Goal: Information Seeking & Learning: Compare options

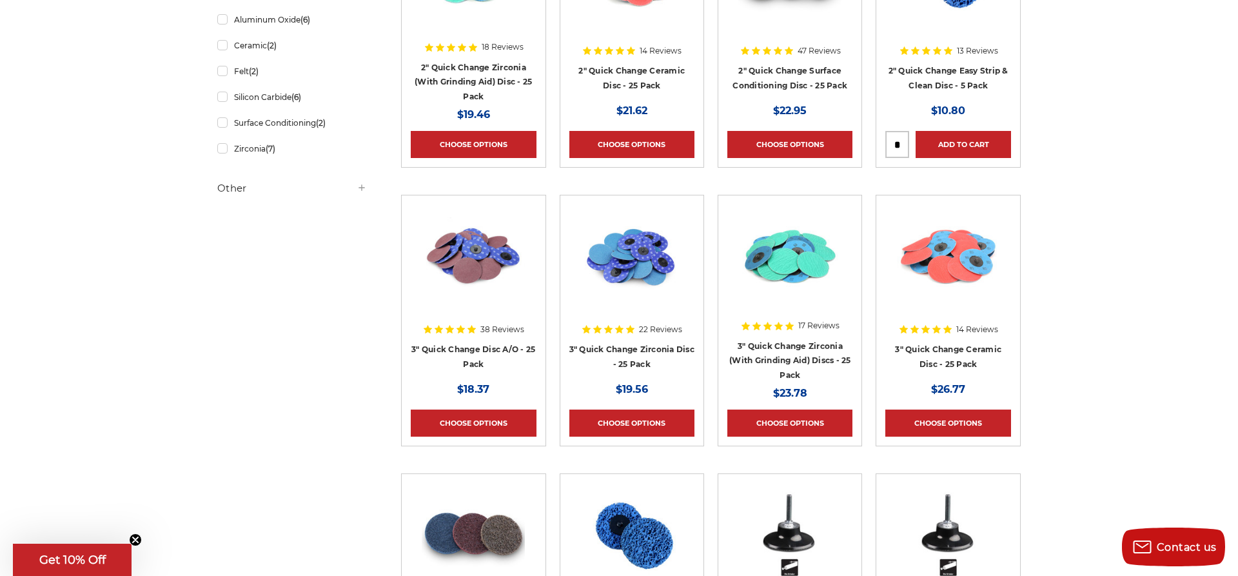
scroll to position [77, 0]
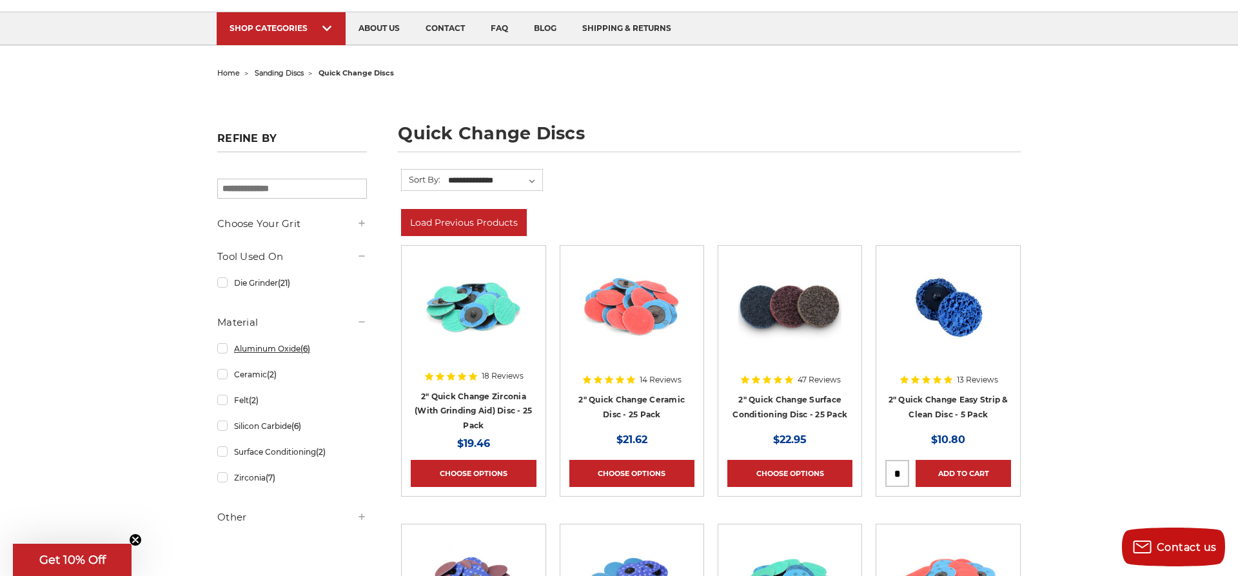
click at [227, 351] on link "Aluminum Oxide (6)" at bounding box center [292, 348] width 150 height 23
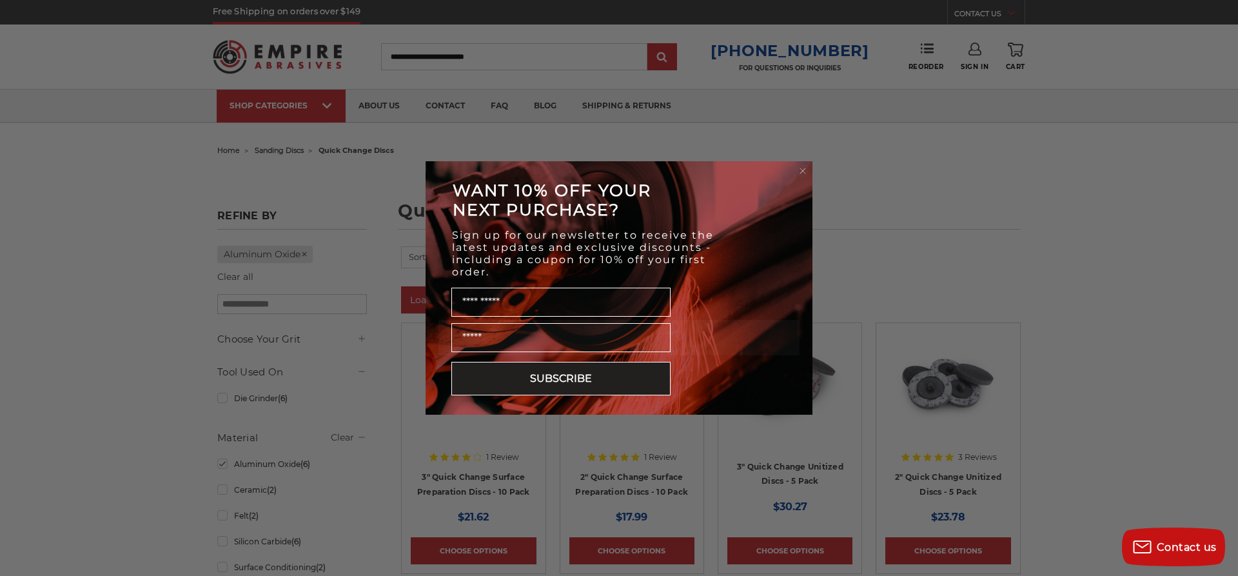
click at [801, 161] on form "WANT 10% OFF YOUR NEXT PURCHASE? Sign up for our newsletter to receive the late…" at bounding box center [619, 287] width 387 height 253
click at [800, 166] on circle "Close dialog" at bounding box center [803, 171] width 12 height 12
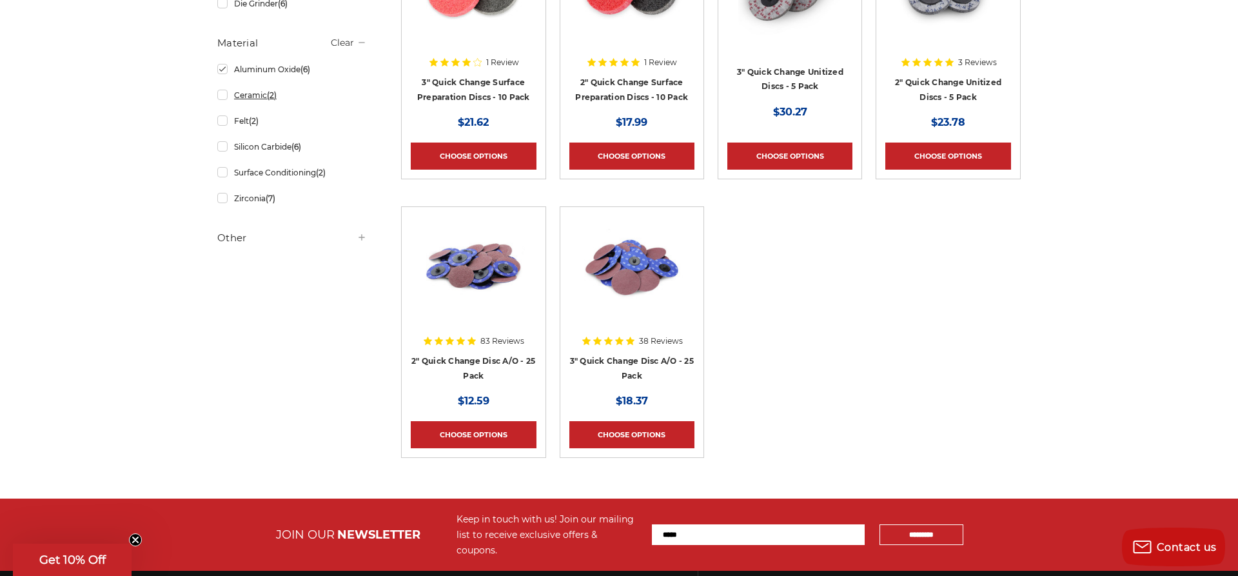
scroll to position [66, 0]
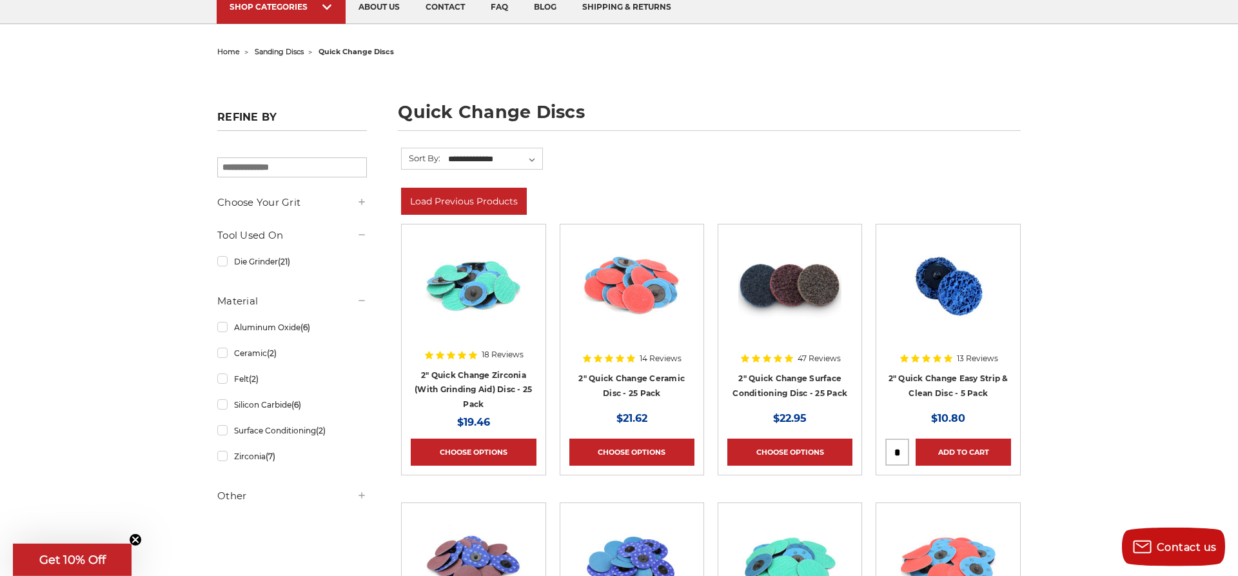
scroll to position [132, 0]
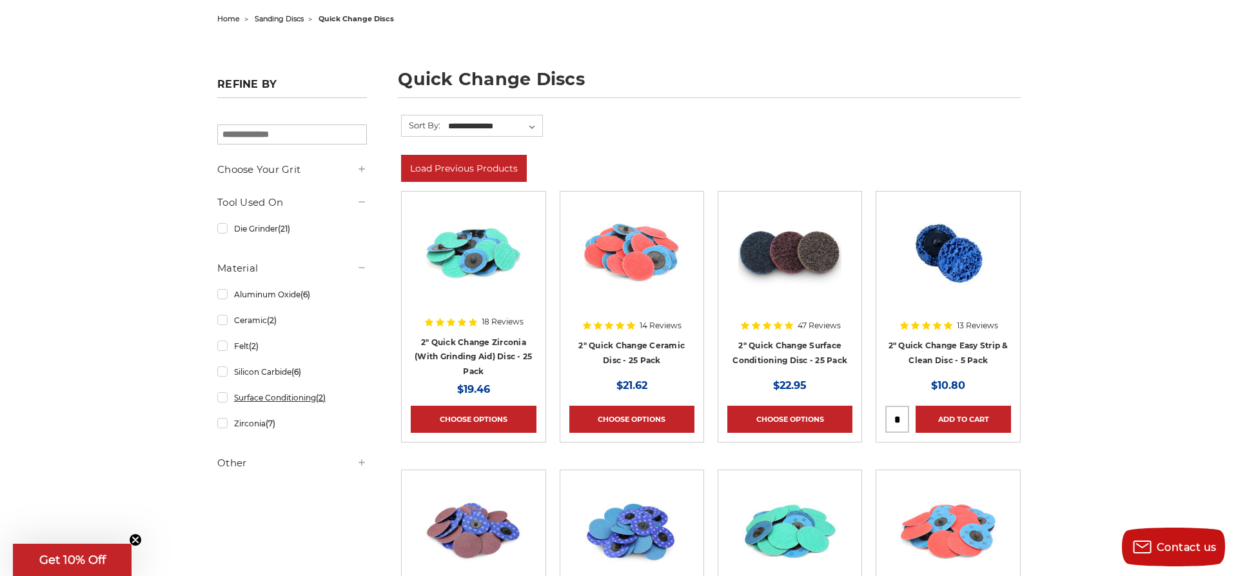
click at [245, 397] on link "Surface Conditioning (2)" at bounding box center [292, 397] width 150 height 23
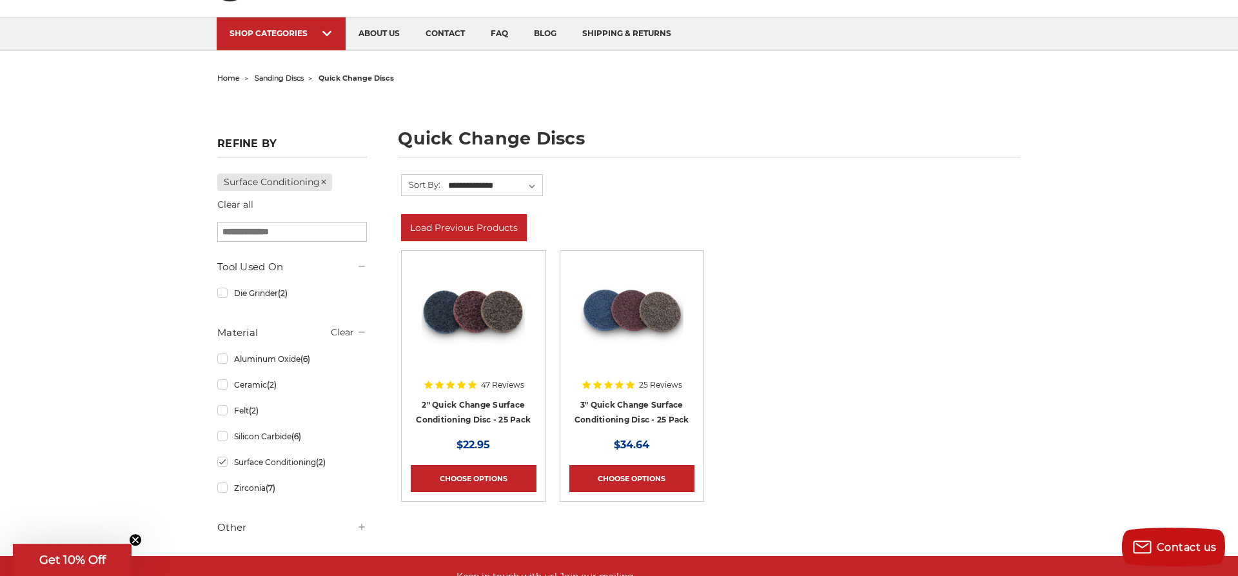
scroll to position [132, 0]
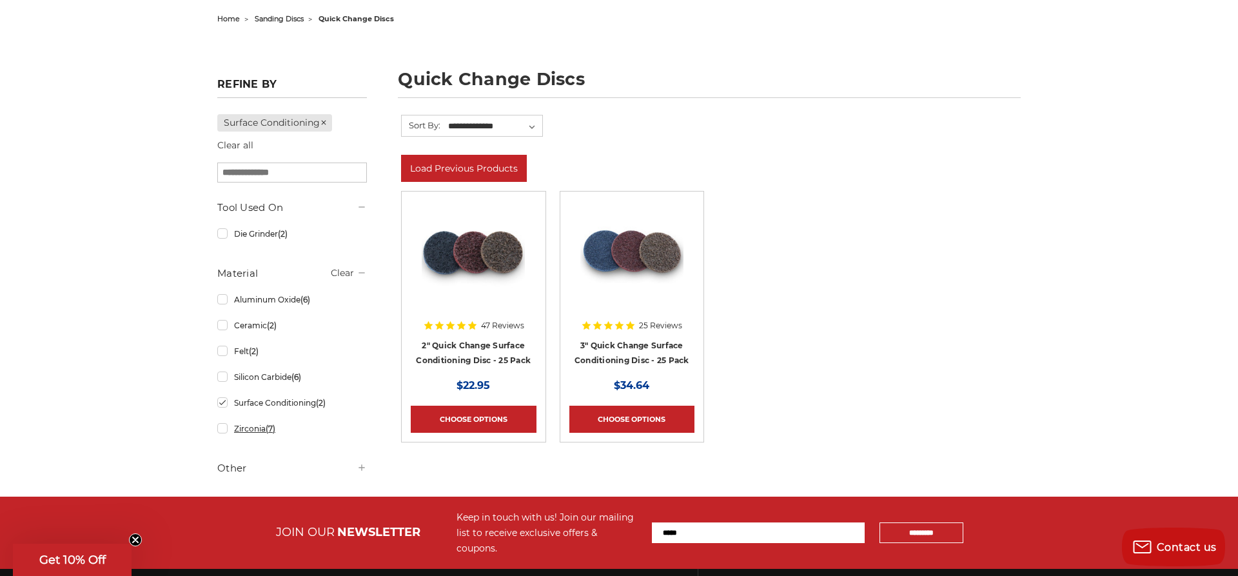
click at [248, 433] on link "Zirconia (7)" at bounding box center [292, 428] width 150 height 23
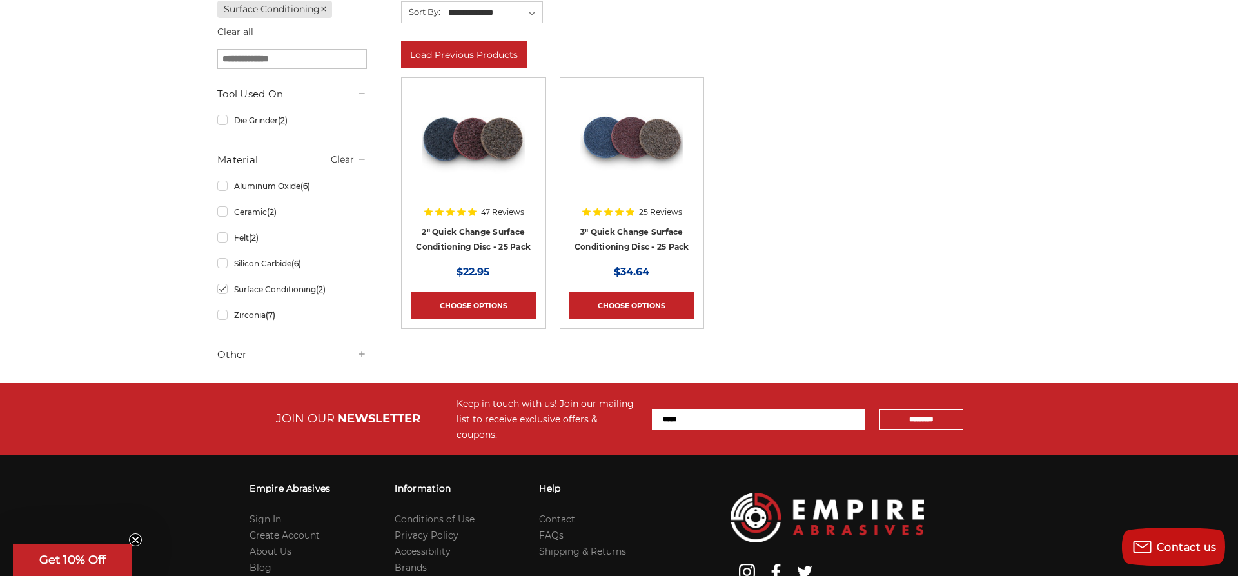
scroll to position [263, 0]
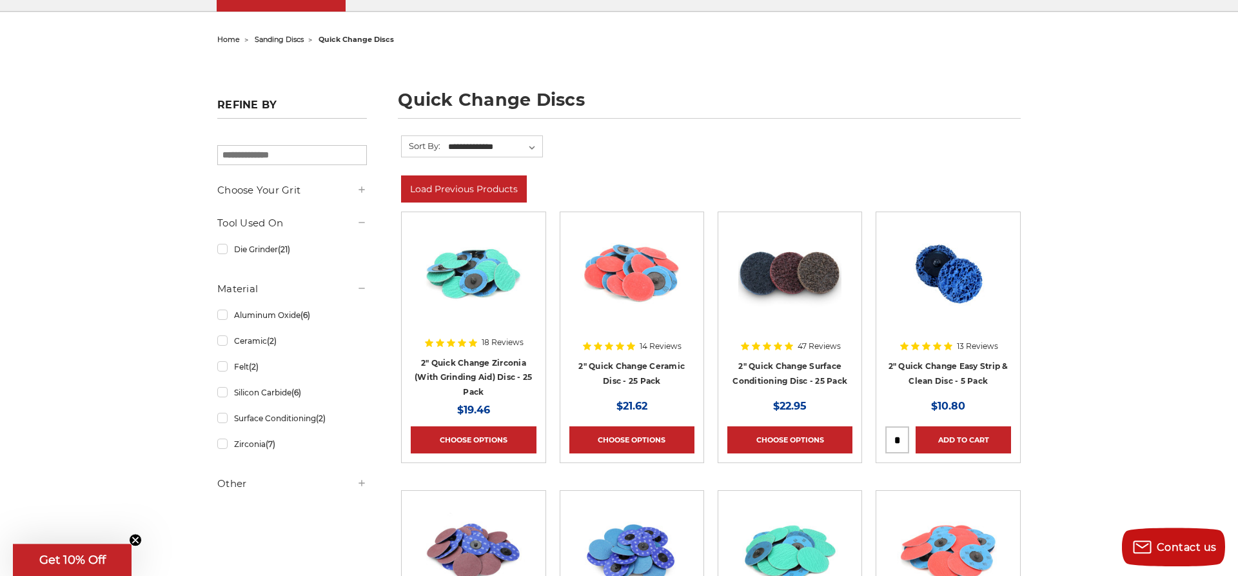
scroll to position [66, 0]
